Goal: Navigation & Orientation: Find specific page/section

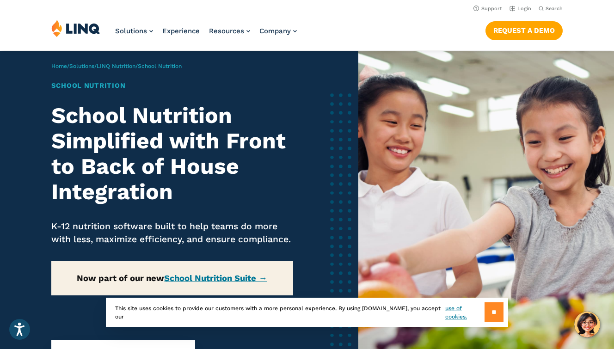
click at [492, 315] on input "**" at bounding box center [494, 313] width 19 height 20
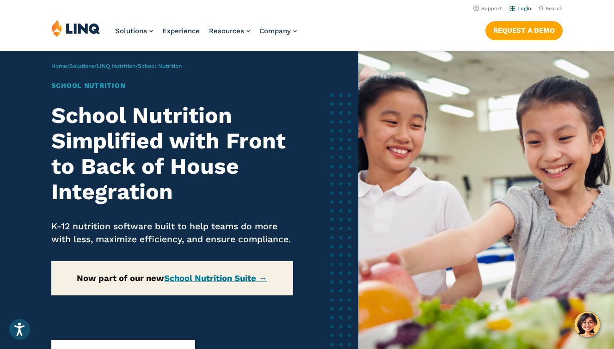
click at [521, 10] on link "Login" at bounding box center [521, 9] width 22 height 6
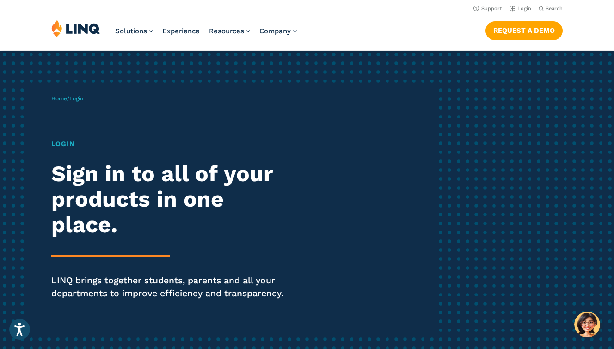
click at [99, 101] on div "Home / Login Login Sign in to all of your products in one place. LINQ brings to…" at bounding box center [243, 210] width 384 height 254
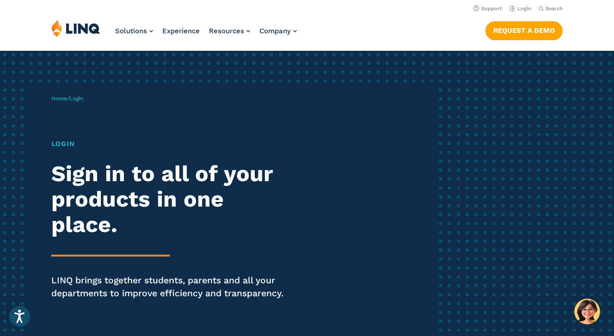
click at [122, 111] on div "Home / Login Login Sign in to all of your products in one place. LINQ brings to…" at bounding box center [243, 210] width 384 height 254
click at [78, 99] on span "Login" at bounding box center [76, 98] width 14 height 6
click at [521, 8] on link "Login" at bounding box center [521, 9] width 22 height 6
click at [66, 144] on h1 "Login" at bounding box center [169, 144] width 237 height 10
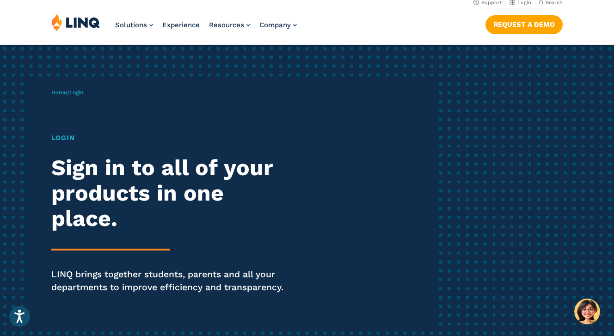
scroll to position [8, 0]
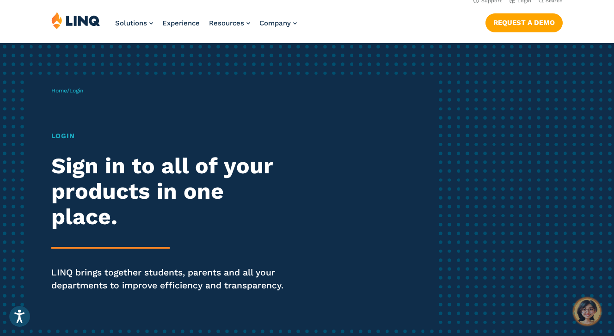
click at [588, 309] on img "Hello, have a question? Let’s chat." at bounding box center [588, 312] width 26 height 26
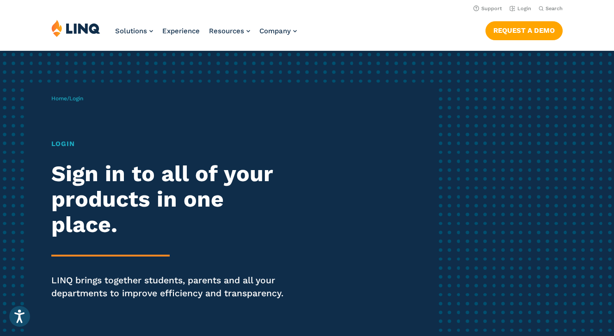
scroll to position [0, 0]
click at [368, 14] on header "Support Login Search Search for: Solutions Nutrition Overview NEW School Nutrit…" at bounding box center [307, 25] width 614 height 50
click at [64, 152] on div "Login Sign in to all of your products in one place. LINQ brings together studen…" at bounding box center [169, 232] width 237 height 187
click at [65, 147] on h1 "Login" at bounding box center [169, 144] width 237 height 10
click at [78, 102] on div "Home / Login Login Sign in to all of your products in one place. LINQ brings to…" at bounding box center [243, 210] width 384 height 254
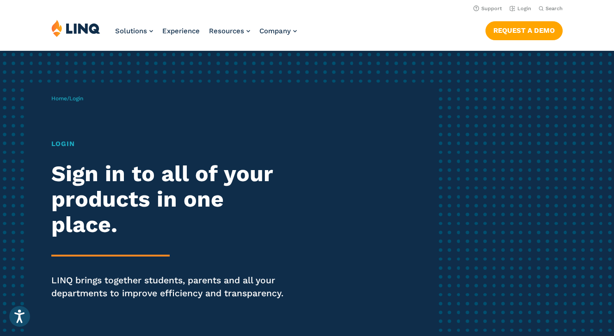
click at [78, 100] on span "Login" at bounding box center [76, 98] width 14 height 6
click at [527, 7] on link "Login" at bounding box center [521, 9] width 22 height 6
click at [60, 148] on h1 "Login" at bounding box center [169, 144] width 237 height 10
click at [80, 160] on div "Login Sign in to all of your products in one place. LINQ brings together studen…" at bounding box center [169, 232] width 237 height 187
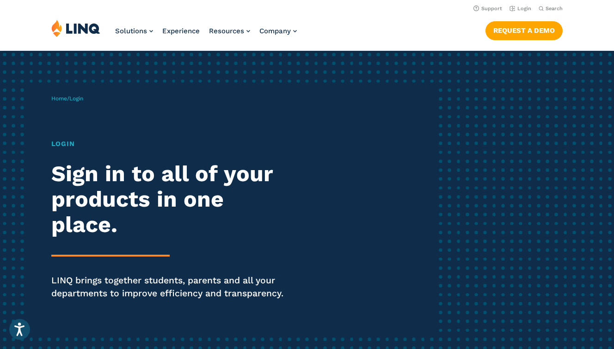
click at [411, 23] on div "Solutions Nutrition Overview NEW School Nutrition Suite School Nutrition State …" at bounding box center [307, 34] width 614 height 31
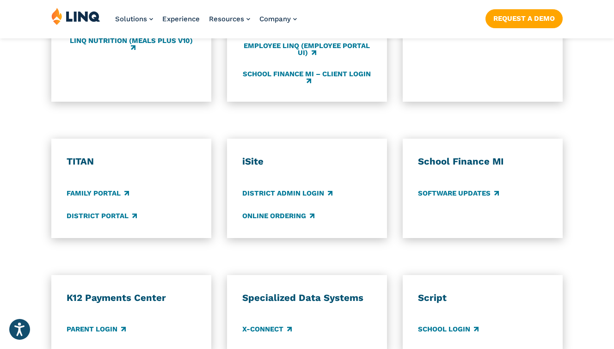
scroll to position [633, 0]
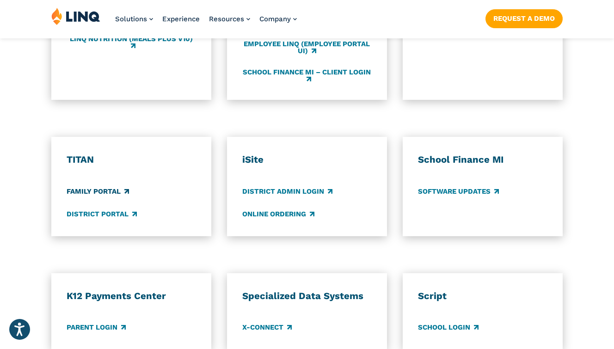
click at [81, 189] on link "Family Portal" at bounding box center [98, 191] width 62 height 10
